Goal: Transaction & Acquisition: Purchase product/service

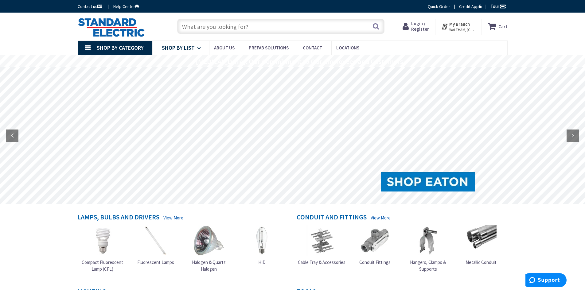
click at [180, 49] on span "Shop By List" at bounding box center [178, 47] width 33 height 7
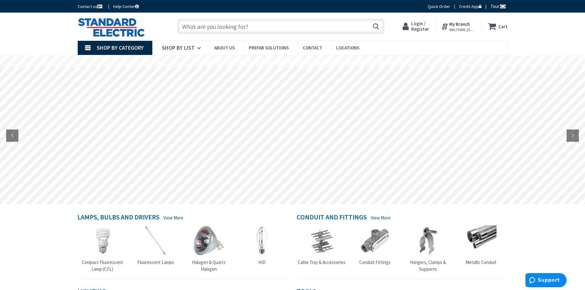
click at [287, 15] on div "Skip to Content Toggle Nav Search Cart My Cart Close" at bounding box center [292, 27] width 460 height 28
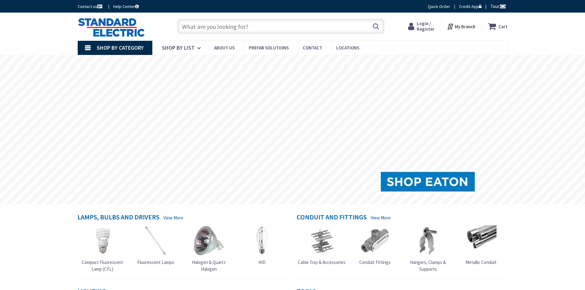
click at [206, 31] on input "text" at bounding box center [280, 26] width 207 height 15
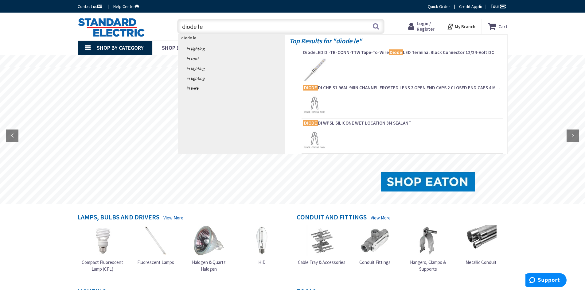
type input "diode led"
